Goal: Find contact information: Find contact information

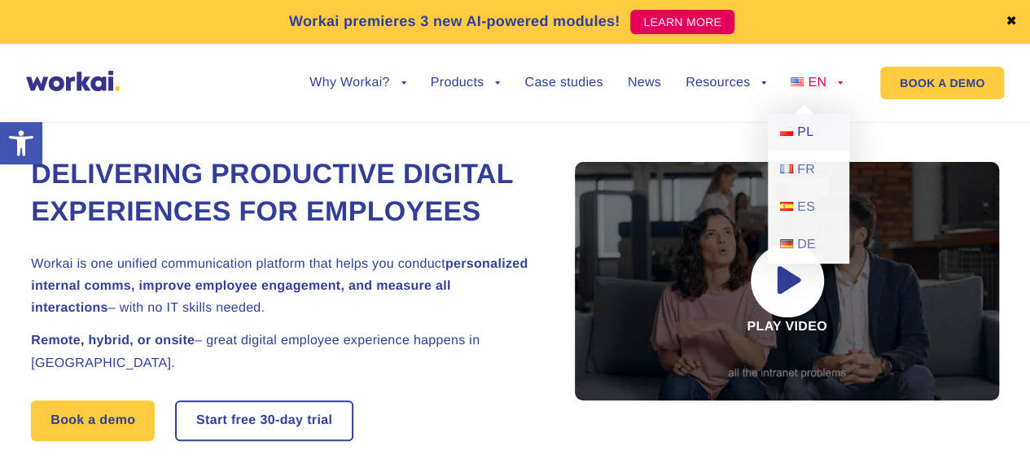
click at [790, 122] on link "PL" at bounding box center [808, 132] width 81 height 37
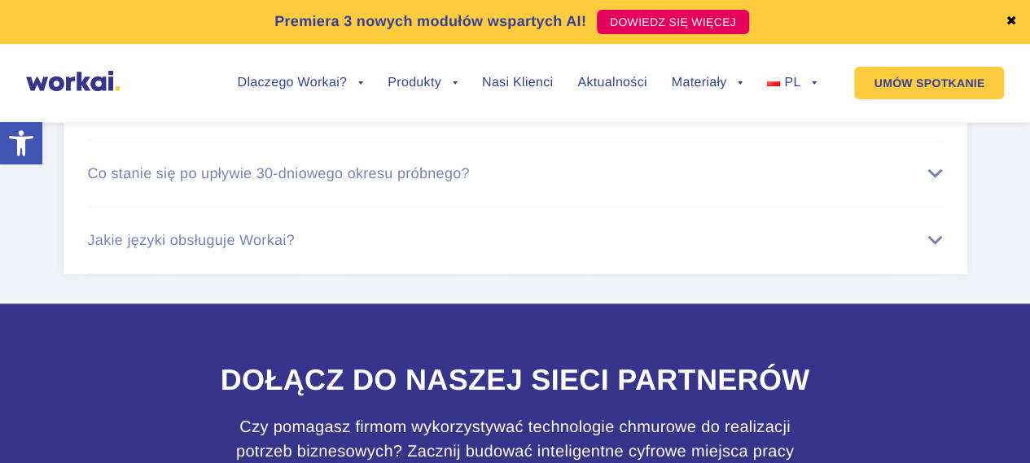
scroll to position [10199, 0]
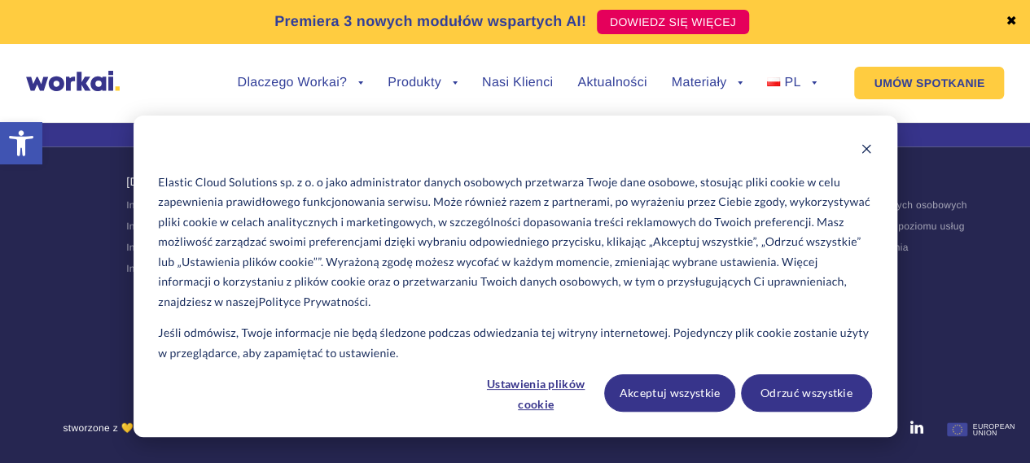
click at [465, 357] on p "Jeśli odmówisz, Twoje informacje nie będą śledzone podczas odwiedzania tej witr…" at bounding box center [514, 343] width 713 height 40
click at [871, 148] on icon "Dismiss cookie banner" at bounding box center [866, 148] width 11 height 11
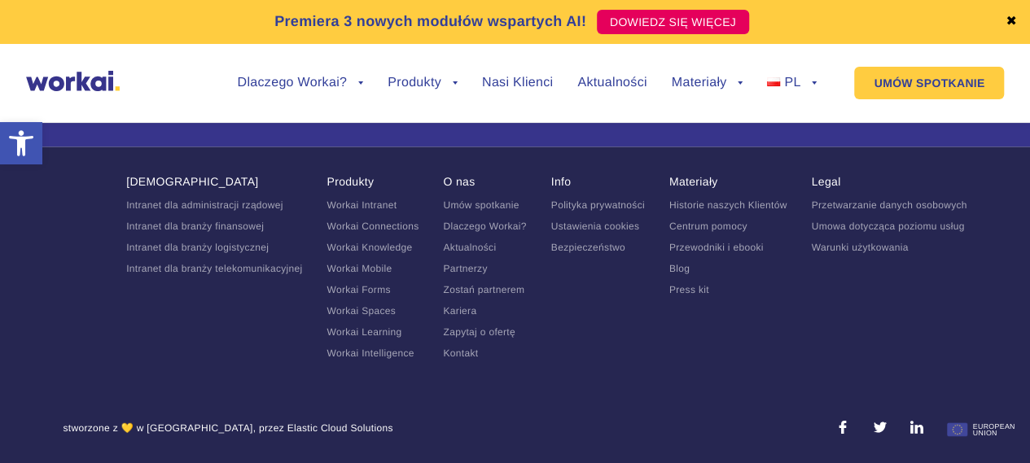
click at [462, 353] on link "Kontakt" at bounding box center [460, 353] width 35 height 11
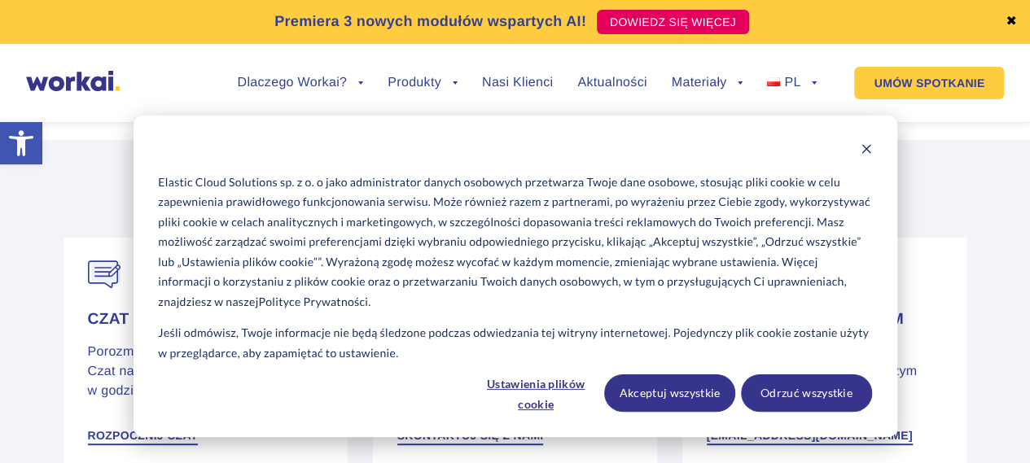
scroll to position [26, 0]
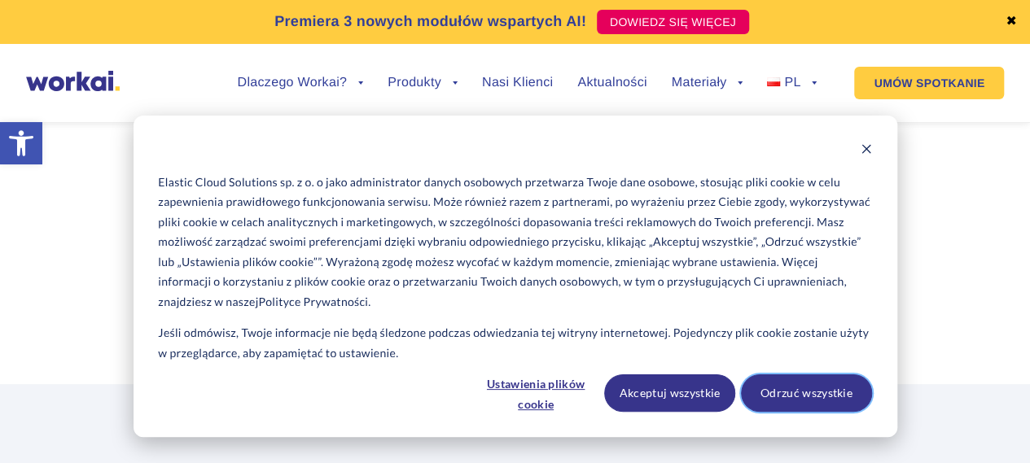
click at [839, 399] on button "Odrzuć wszystkie" at bounding box center [806, 392] width 131 height 37
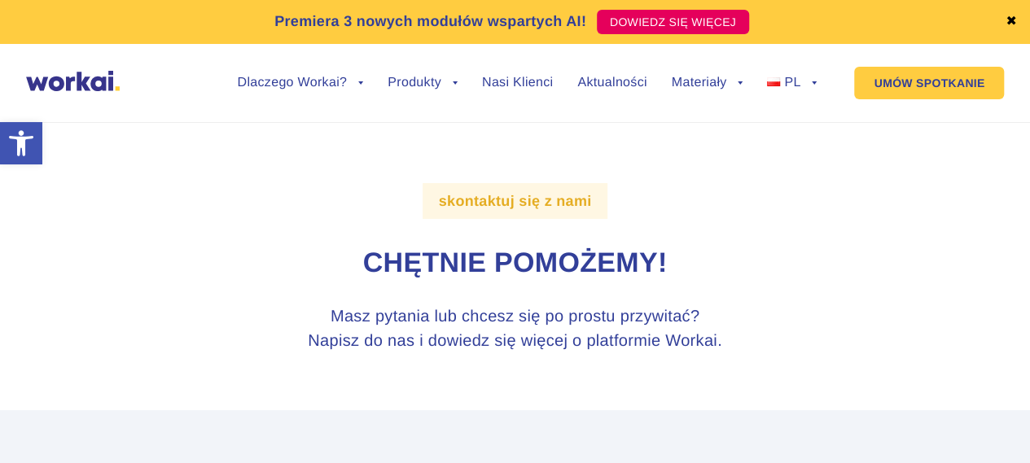
scroll to position [0, 0]
click at [1016, 19] on link "✖" at bounding box center [1010, 21] width 11 height 13
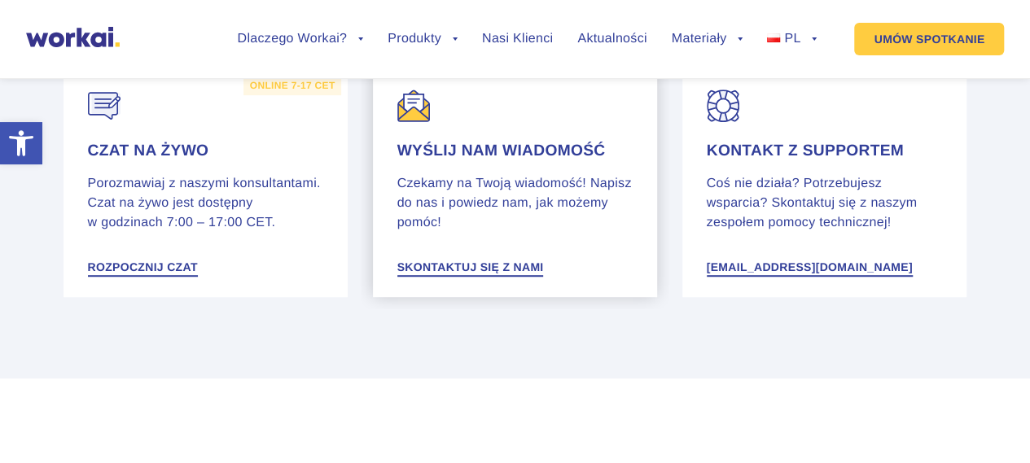
scroll to position [407, 0]
